Goal: Navigation & Orientation: Find specific page/section

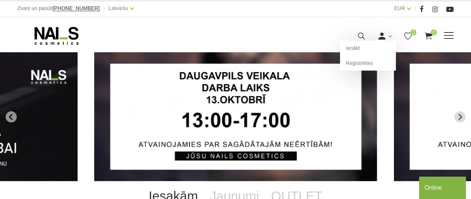
click at [383, 35] on use at bounding box center [382, 35] width 7 height 7
click at [360, 49] on link "Ienākt" at bounding box center [368, 48] width 56 height 15
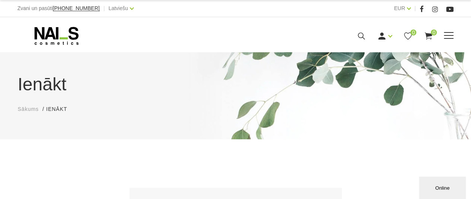
click at [449, 35] on span at bounding box center [449, 35] width 10 height 1
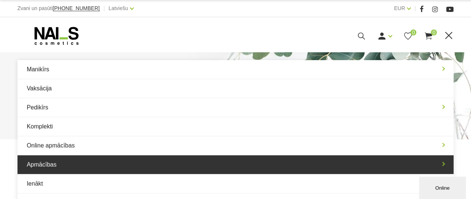
click at [51, 161] on link "Apmācības" at bounding box center [236, 164] width 437 height 19
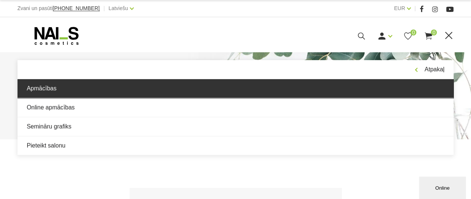
click at [75, 88] on link "Apmācības" at bounding box center [236, 88] width 437 height 19
